Goal: Check status: Check status

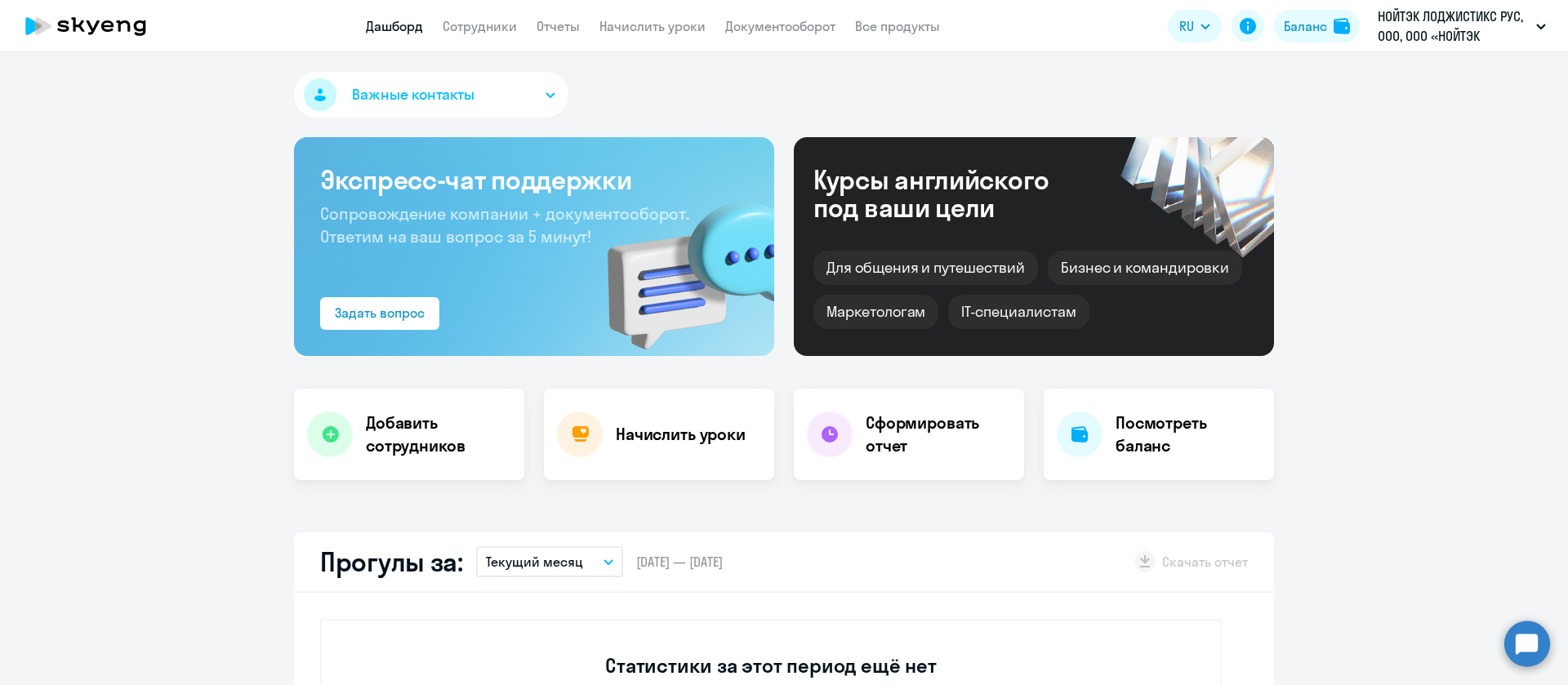
select select "30"
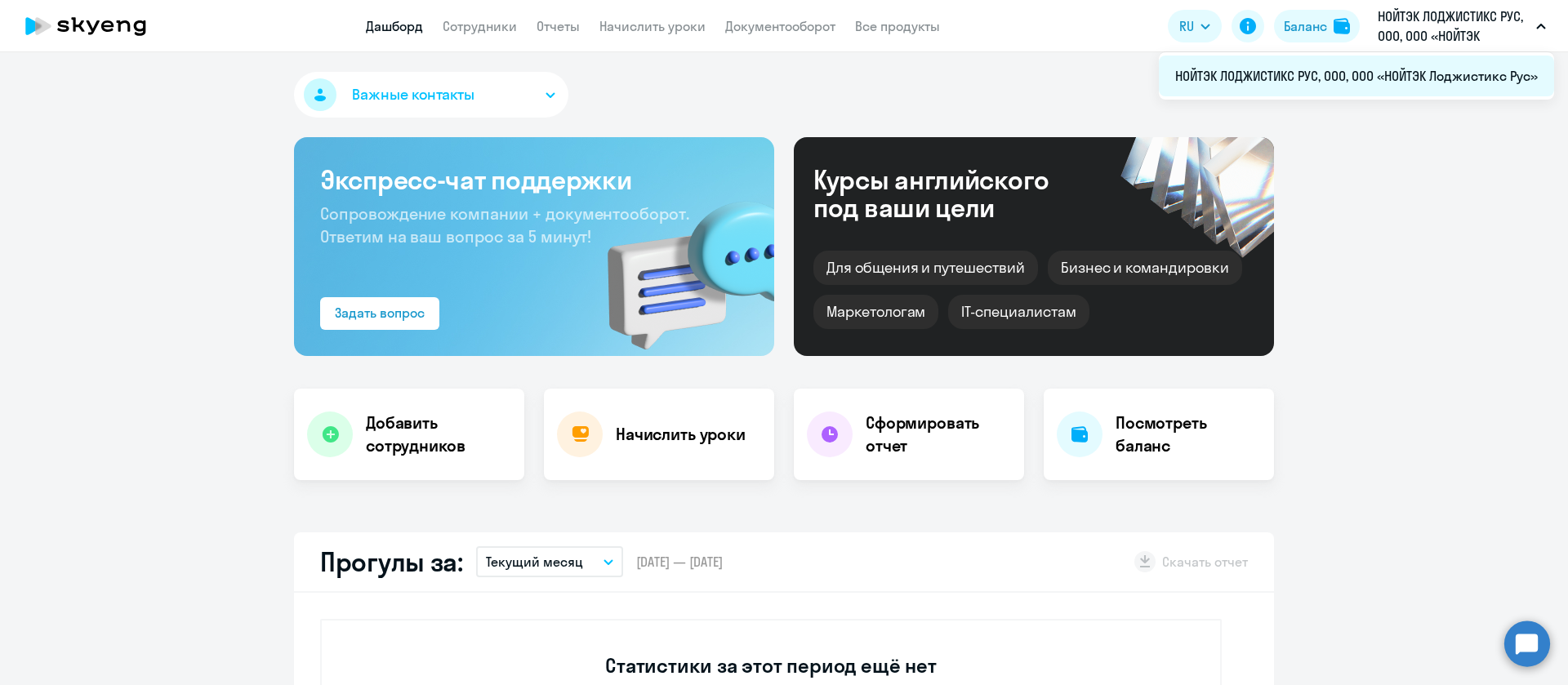
click at [1461, 78] on li "НОЙТЭК ЛОДЖИСТИКС РУС, ООО, ООО «НОЙТЭК Лоджистикс Рус»" at bounding box center [1356, 76] width 395 height 41
select select "30"
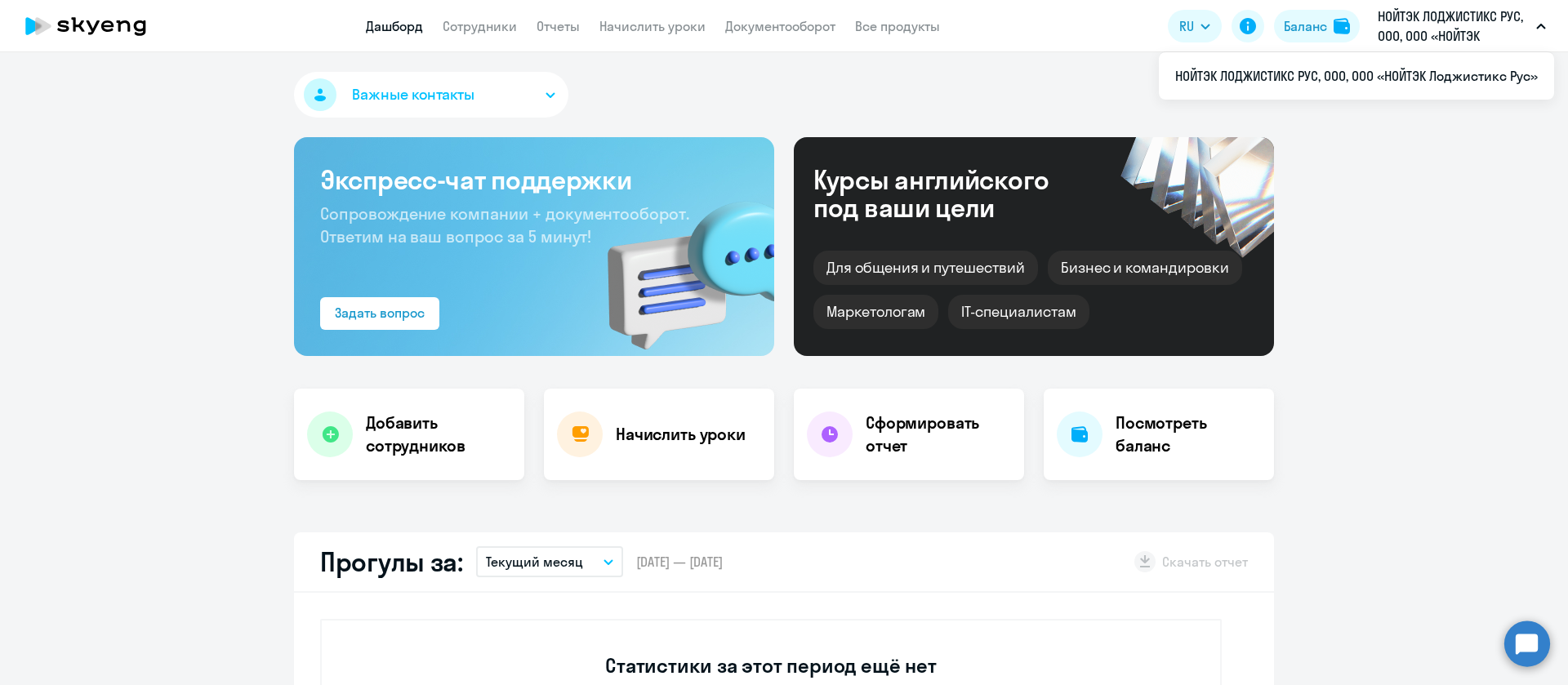
drag, startPoint x: 1478, startPoint y: 68, endPoint x: 1445, endPoint y: 19, distance: 59.1
click at [1439, 20] on p "НОЙТЭК ЛОДЖИСТИКС РУС, ООО, ООО «НОЙТЭК Лоджистикс Рус»" at bounding box center [1454, 26] width 152 height 39
drag, startPoint x: 1487, startPoint y: 28, endPoint x: 1379, endPoint y: 13, distance: 109.0
click at [1379, 13] on p "НОЙТЭК ЛОДЖИСТИКС РУС, ООО, ООО «НОЙТЭК Лоджистикс Рус»" at bounding box center [1454, 26] width 152 height 39
drag, startPoint x: 1406, startPoint y: 17, endPoint x: 857, endPoint y: 58, distance: 550.5
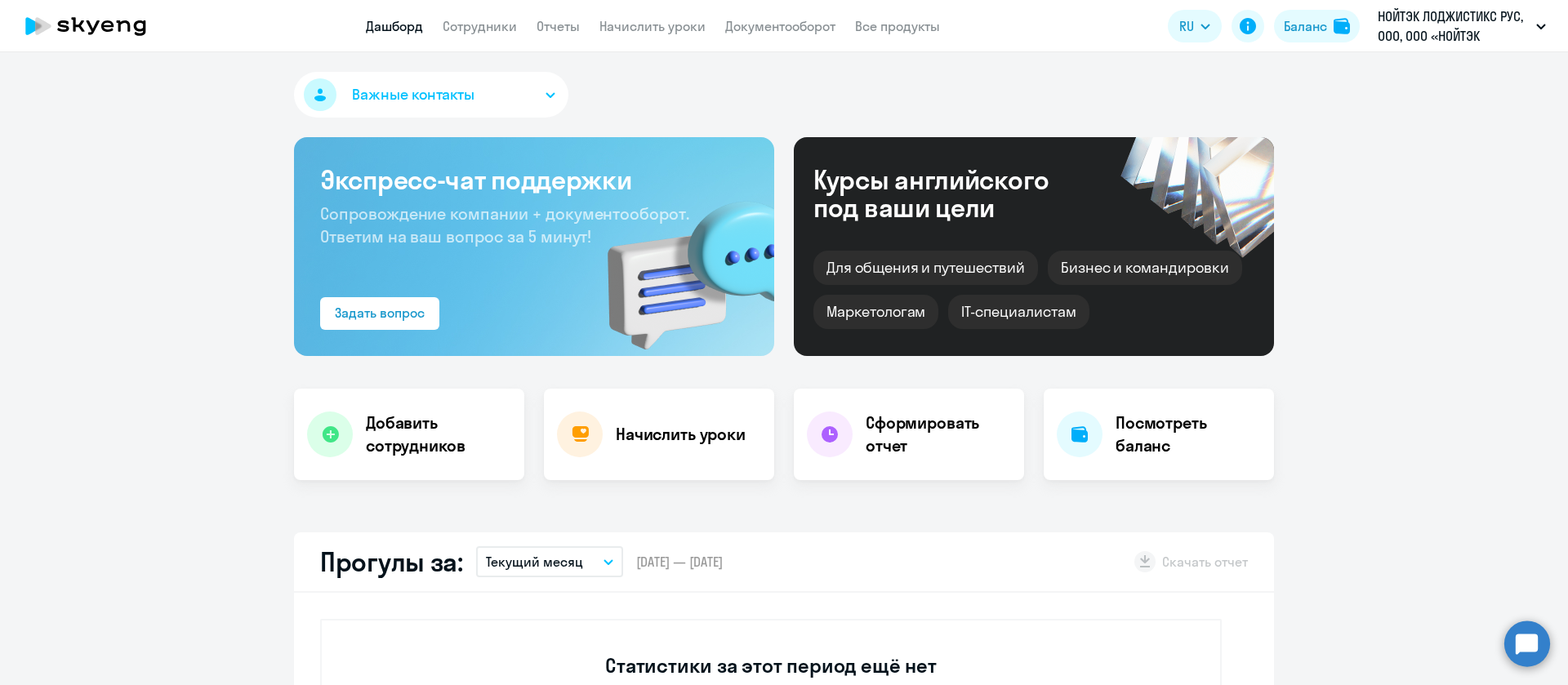
click at [857, 58] on div "Важные контакты Экспресс-чат поддержки Сопровождение компании + документооборот…" at bounding box center [784, 368] width 1568 height 633
click at [1411, 19] on p "НОЙТЭК ЛОДЖИСТИКС РУС, ООО, ООО «НОЙТЭК Лоджистикс Рус»" at bounding box center [1454, 26] width 152 height 39
click at [1263, 23] on button at bounding box center [1247, 26] width 32 height 32
click at [1313, 33] on div "Баланс" at bounding box center [1305, 26] width 44 height 19
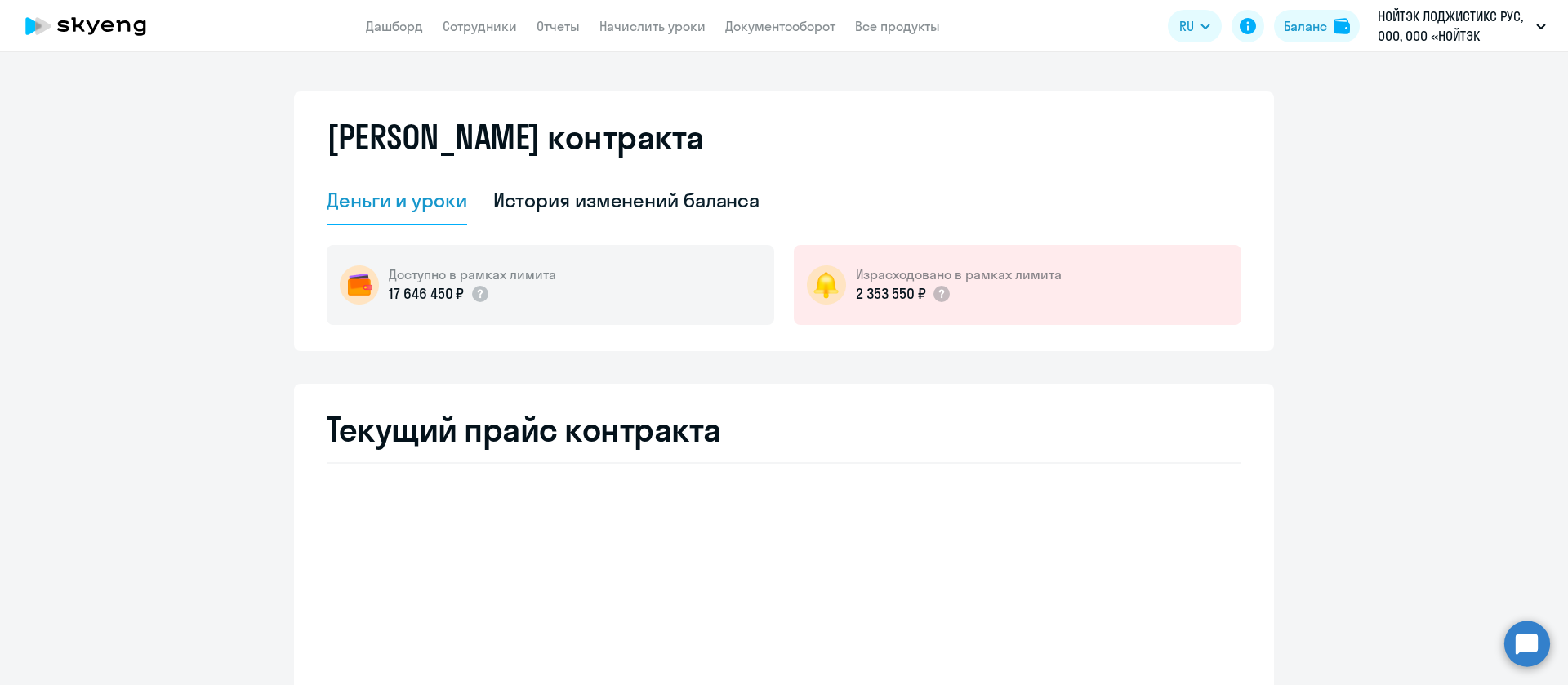
select select "english_adult_not_native_speaker"
